Goal: Task Accomplishment & Management: Manage account settings

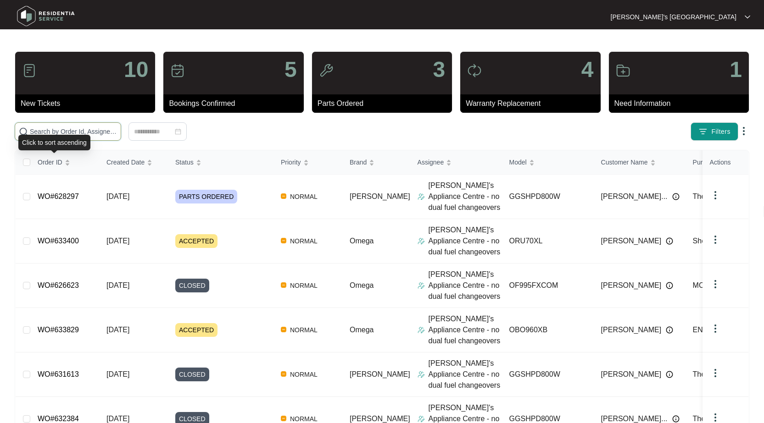
drag, startPoint x: 84, startPoint y: 130, endPoint x: 111, endPoint y: 127, distance: 26.3
click at [84, 130] on input "text" at bounding box center [73, 132] width 87 height 10
paste input "629636"
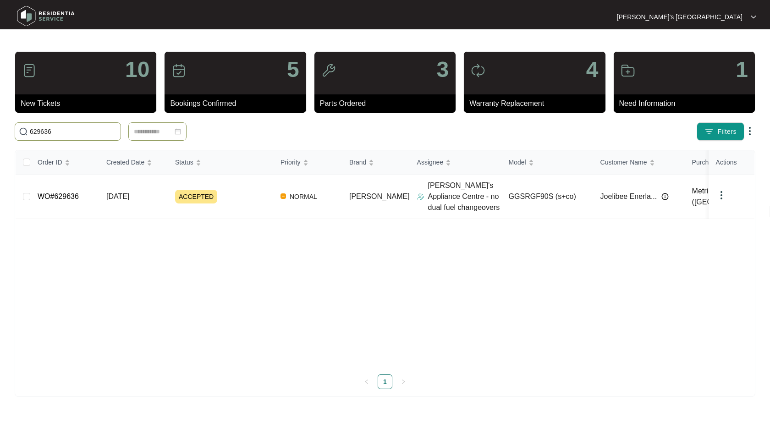
type input "629636"
click at [66, 195] on link "WO#629636" at bounding box center [58, 197] width 41 height 8
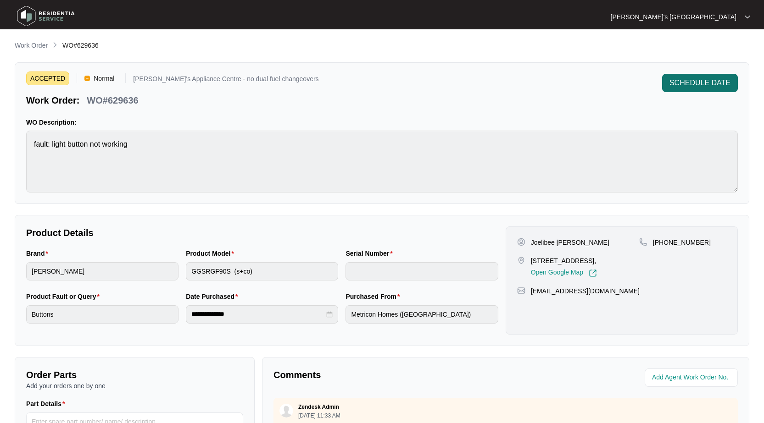
click at [696, 82] on span "SCHEDULE DATE" at bounding box center [699, 83] width 61 height 11
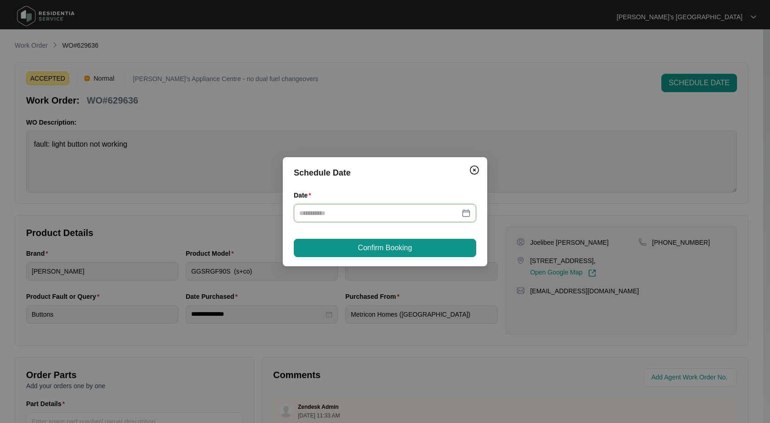
click at [399, 209] on input "Date" at bounding box center [379, 213] width 161 height 10
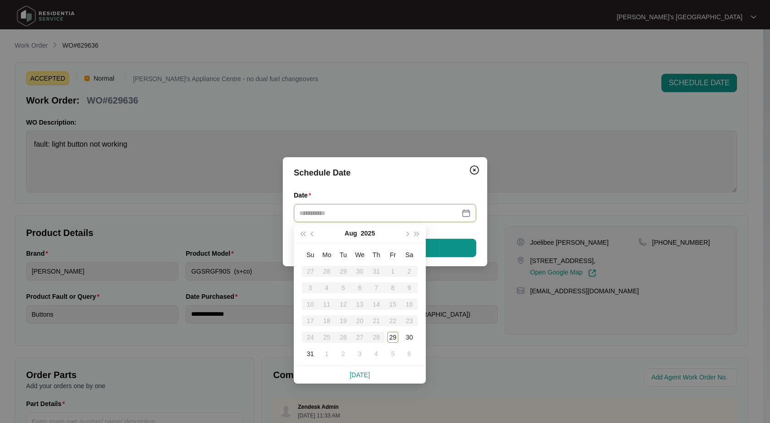
click at [465, 212] on div at bounding box center [385, 213] width 172 height 10
type input "**********"
click at [394, 333] on div "29" at bounding box center [393, 337] width 11 height 11
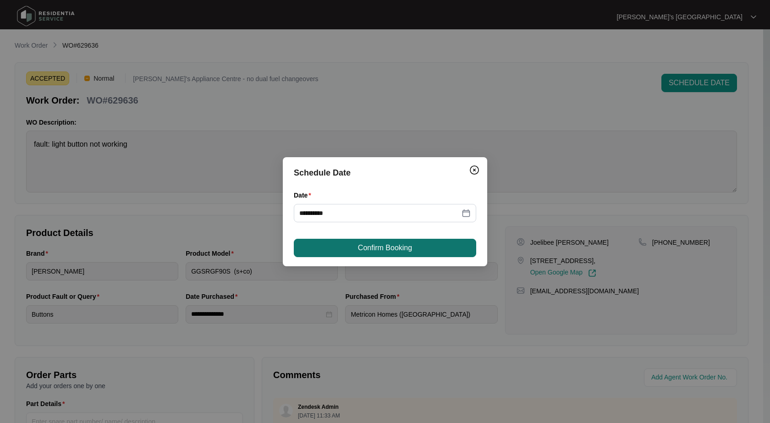
click at [392, 245] on span "Confirm Booking" at bounding box center [385, 248] width 54 height 11
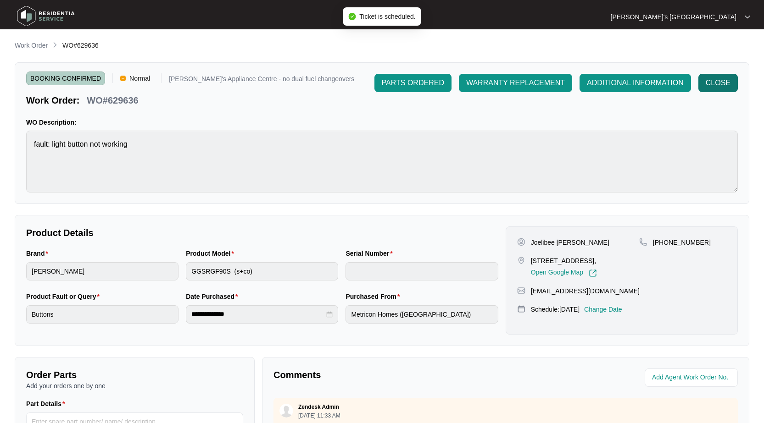
click at [717, 82] on span "CLOSE" at bounding box center [717, 83] width 25 height 11
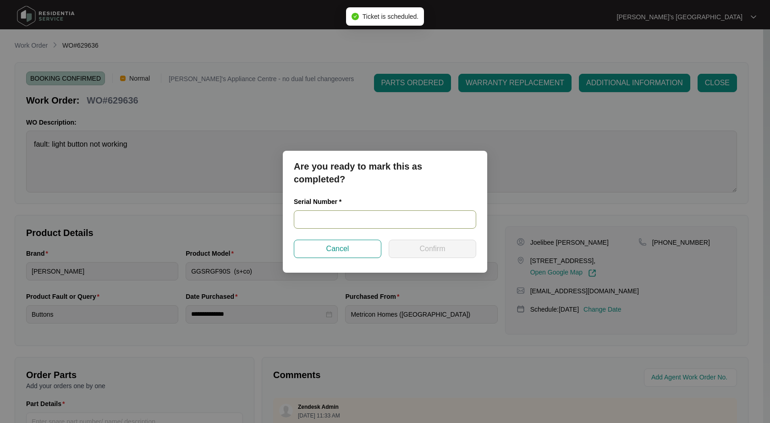
click at [346, 213] on input "text" at bounding box center [385, 220] width 183 height 18
paste input "RR0325001090"
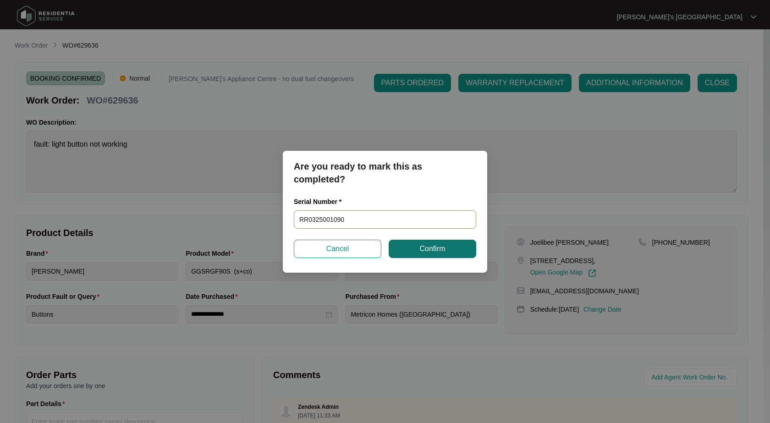
type input "RR0325001090"
click at [460, 244] on button "Confirm" at bounding box center [433, 249] width 88 height 18
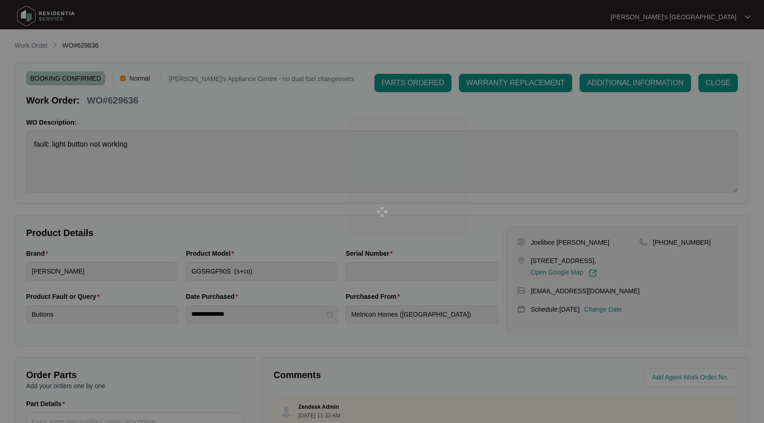
type input "RR0325001090"
